Goal: Task Accomplishment & Management: Manage account settings

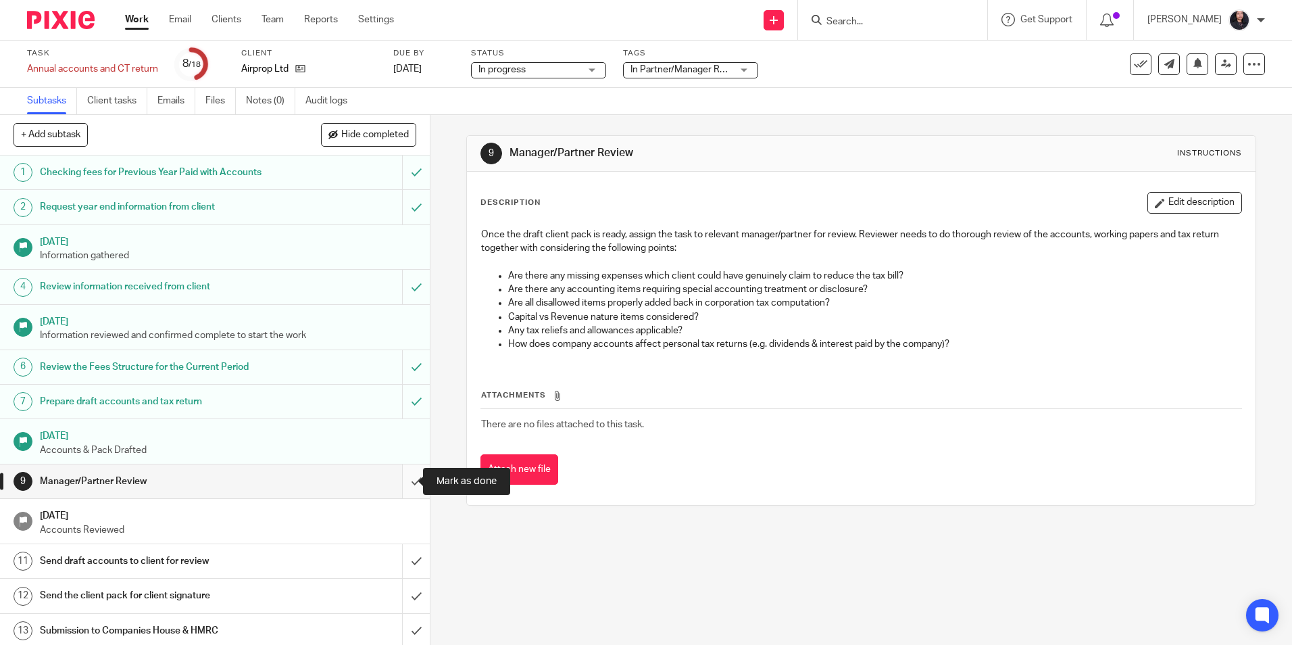
click at [399, 483] on input "submit" at bounding box center [215, 481] width 430 height 34
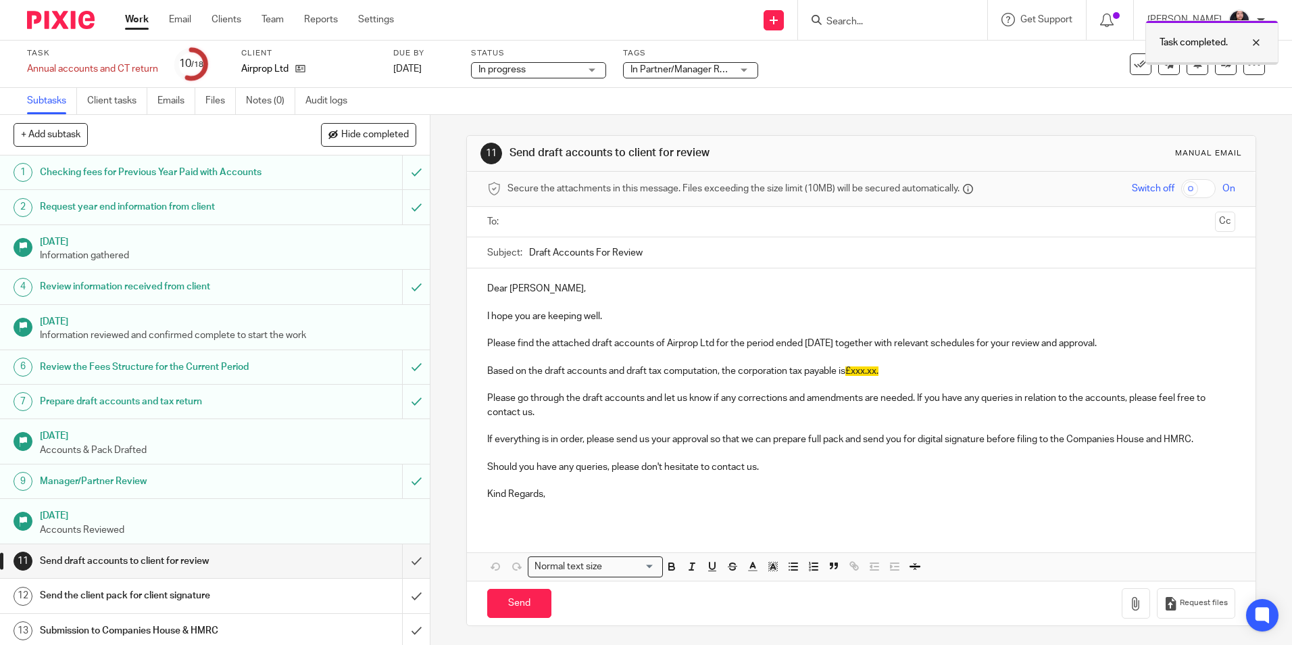
click at [1254, 39] on div at bounding box center [1246, 42] width 36 height 16
click at [1221, 66] on icon at bounding box center [1226, 64] width 10 height 10
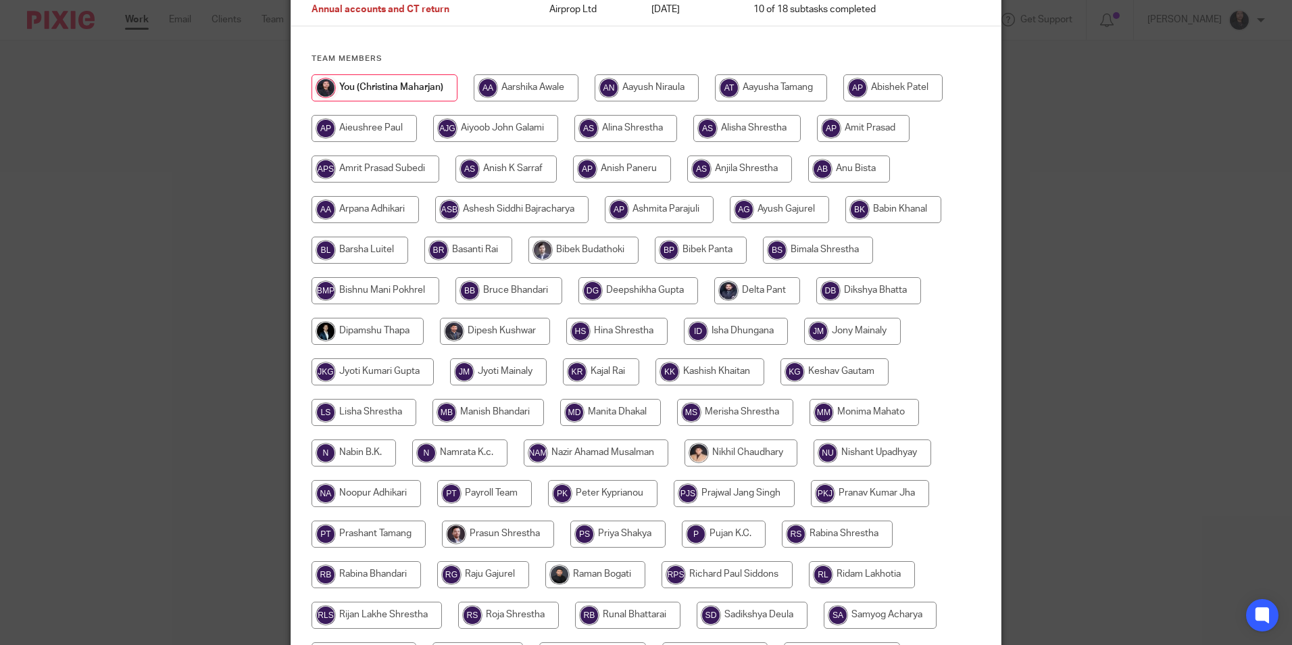
scroll to position [270, 0]
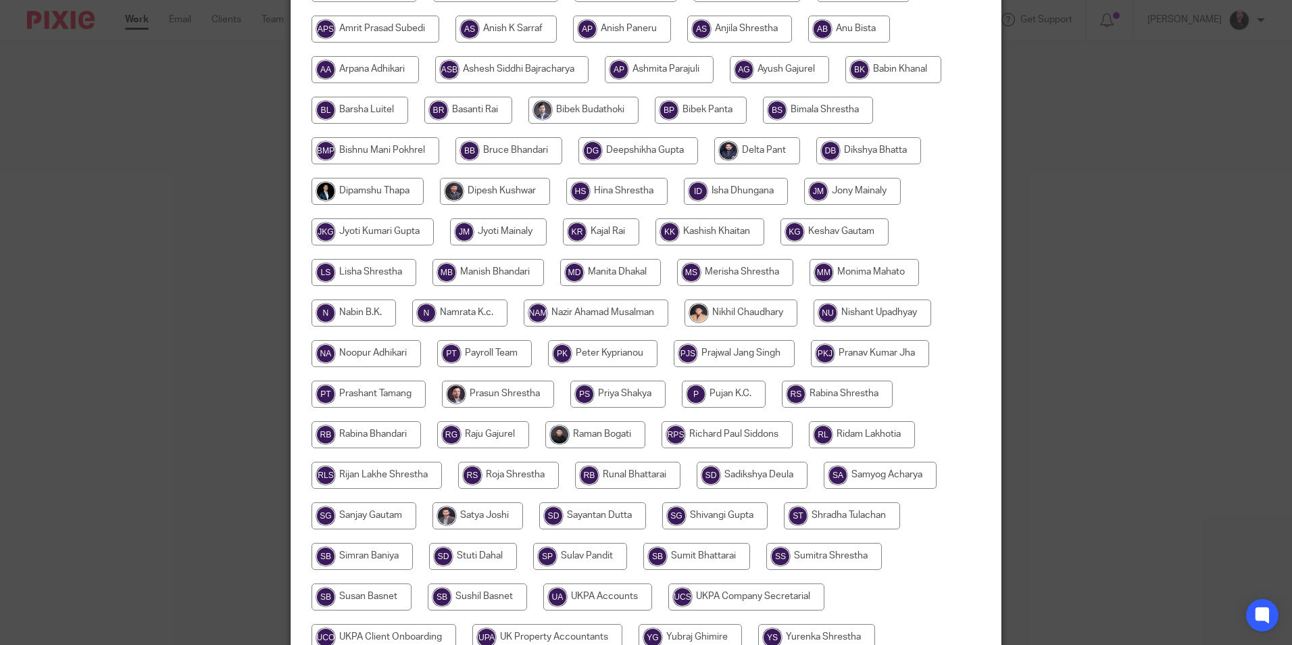
click at [378, 391] on input "radio" at bounding box center [369, 393] width 114 height 27
radio input "true"
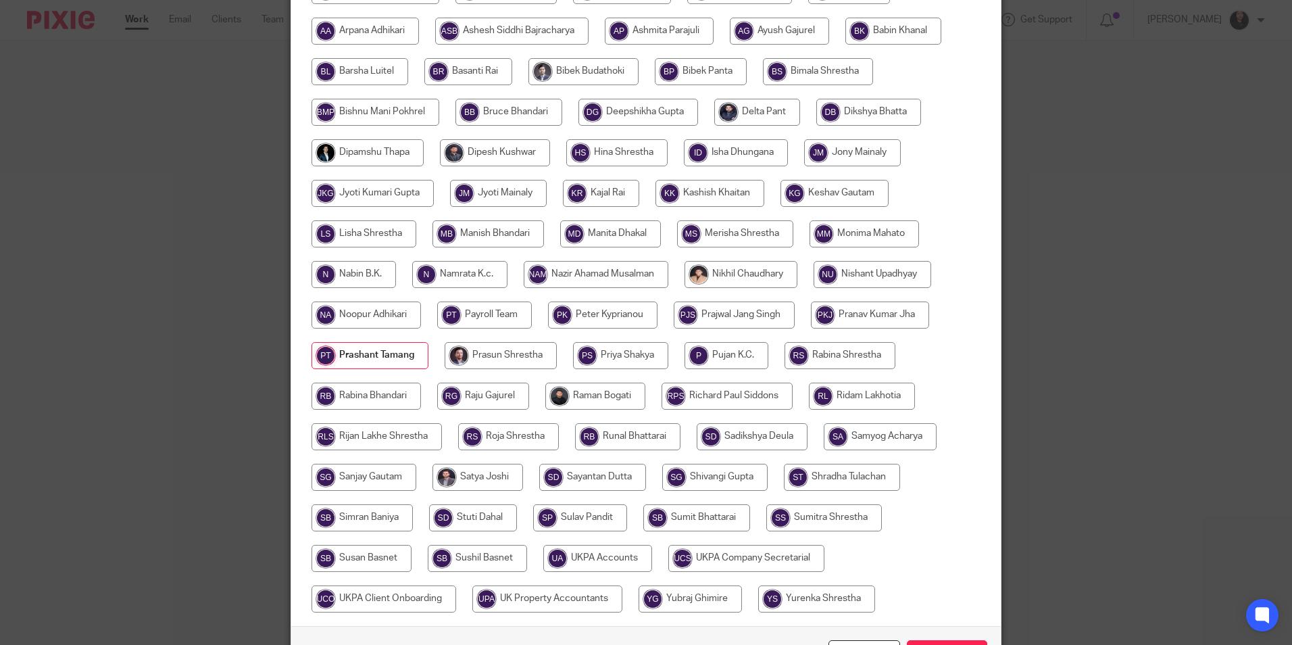
scroll to position [401, 0]
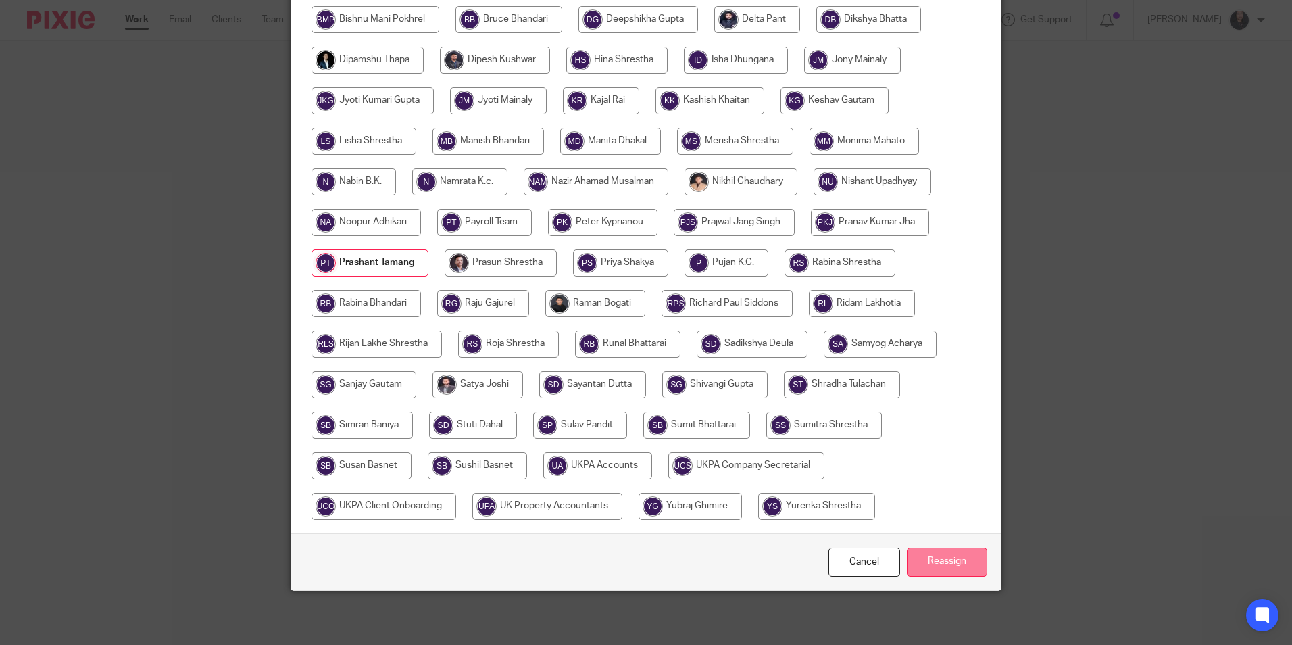
click at [918, 558] on input "Reassign" at bounding box center [947, 561] width 80 height 29
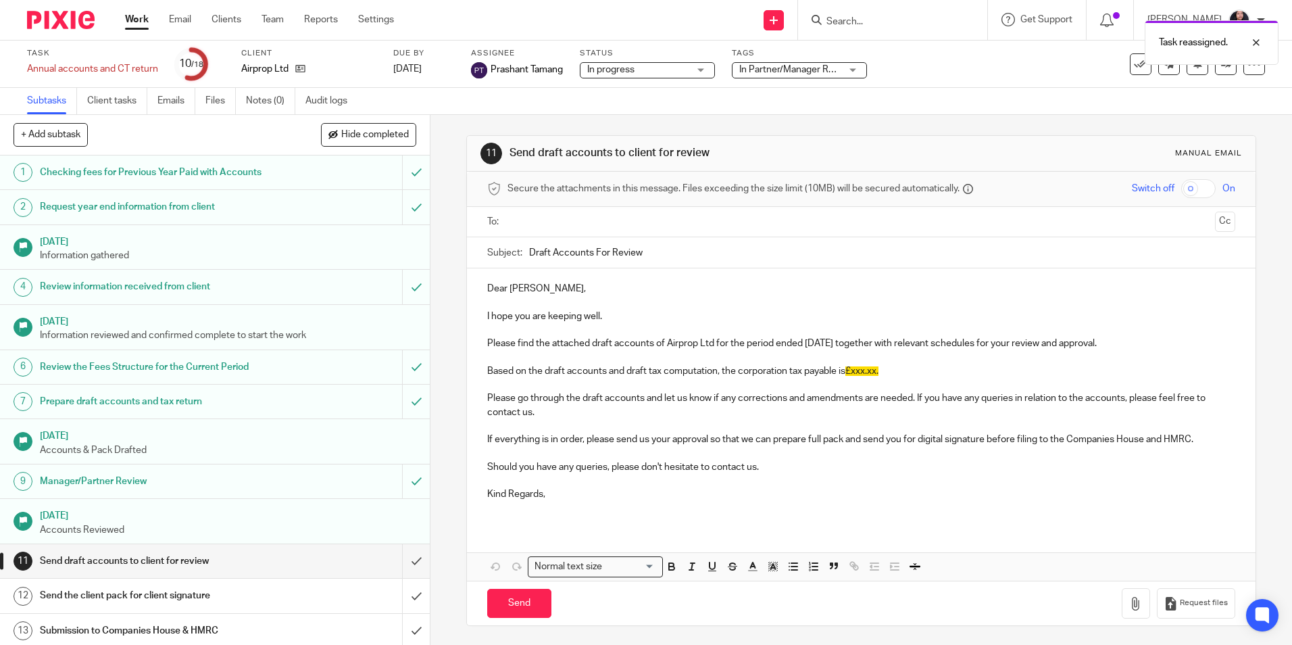
click at [41, 19] on img at bounding box center [61, 20] width 68 height 18
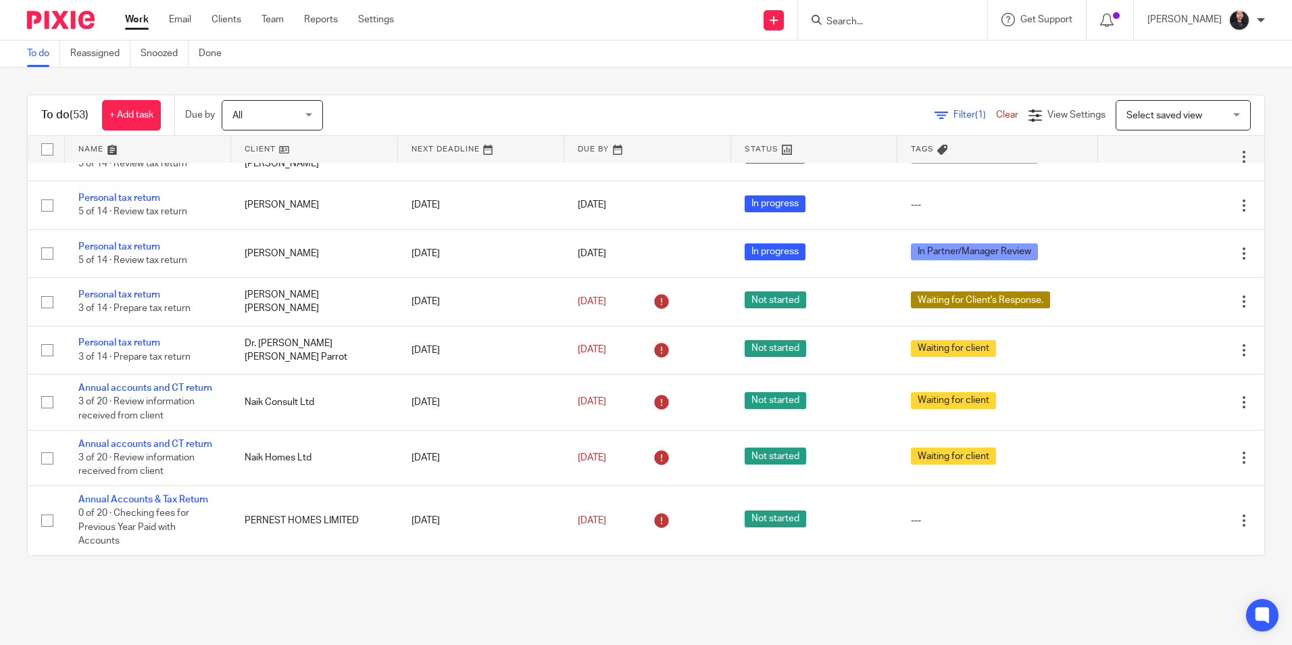
scroll to position [2433, 0]
